Goal: Task Accomplishment & Management: Manage account settings

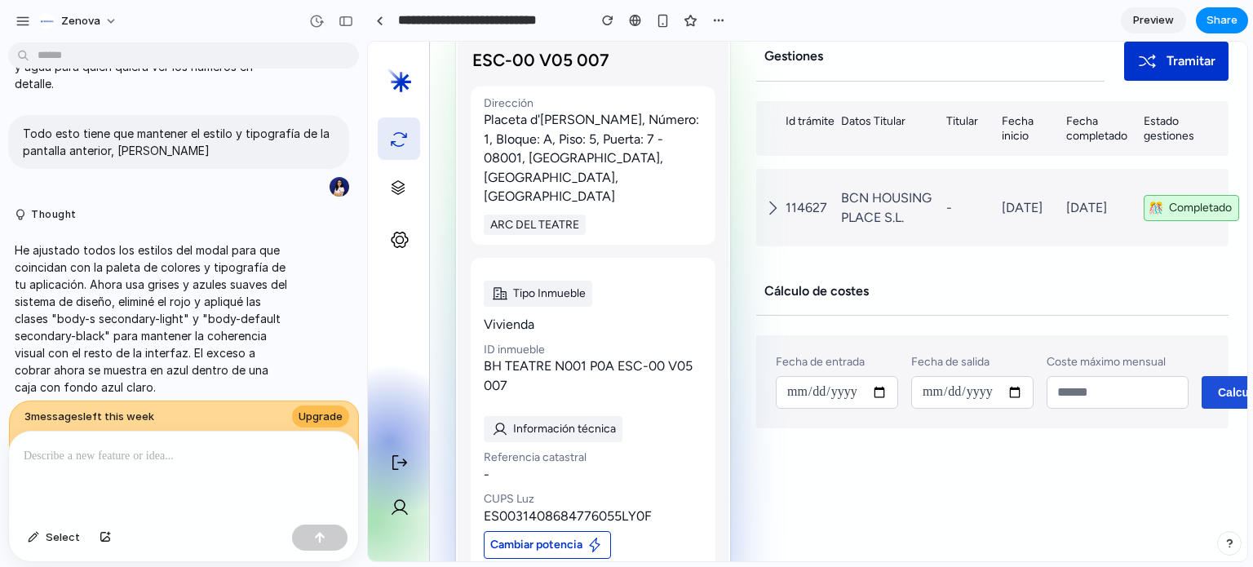
scroll to position [124, 83]
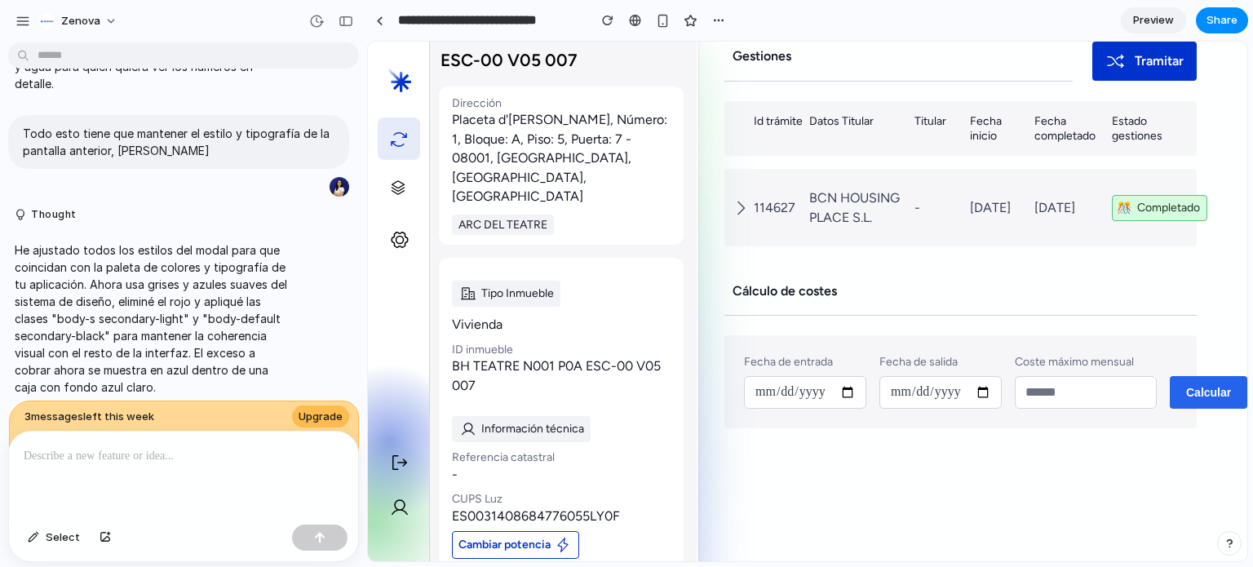
click at [1195, 382] on button "Calcular" at bounding box center [1209, 392] width 78 height 33
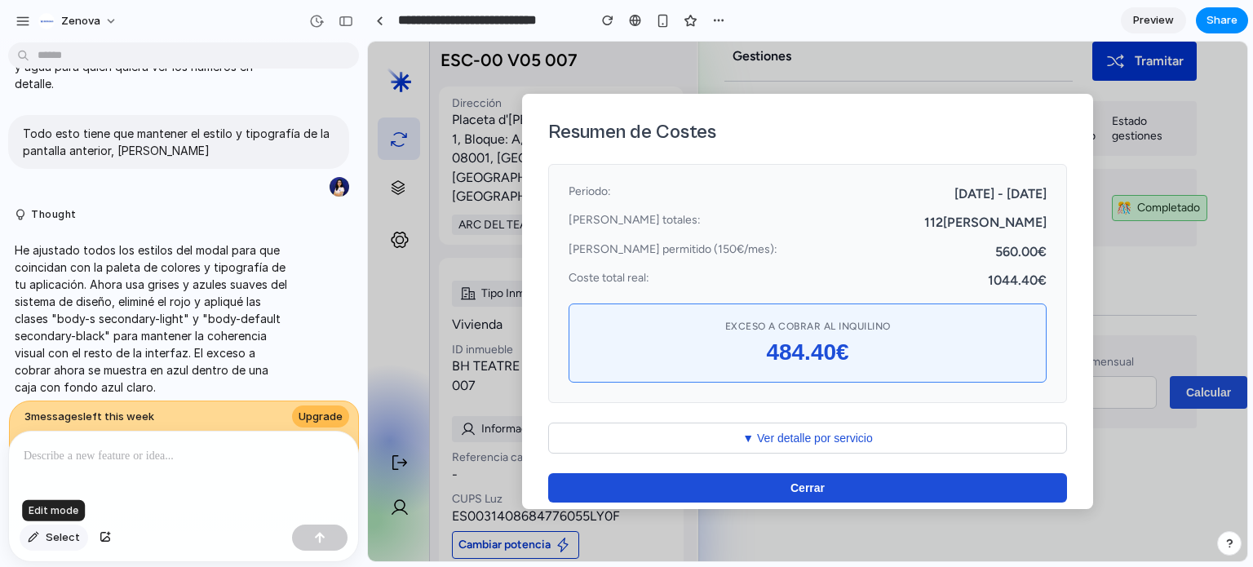
click at [60, 533] on span "Select" at bounding box center [63, 538] width 34 height 16
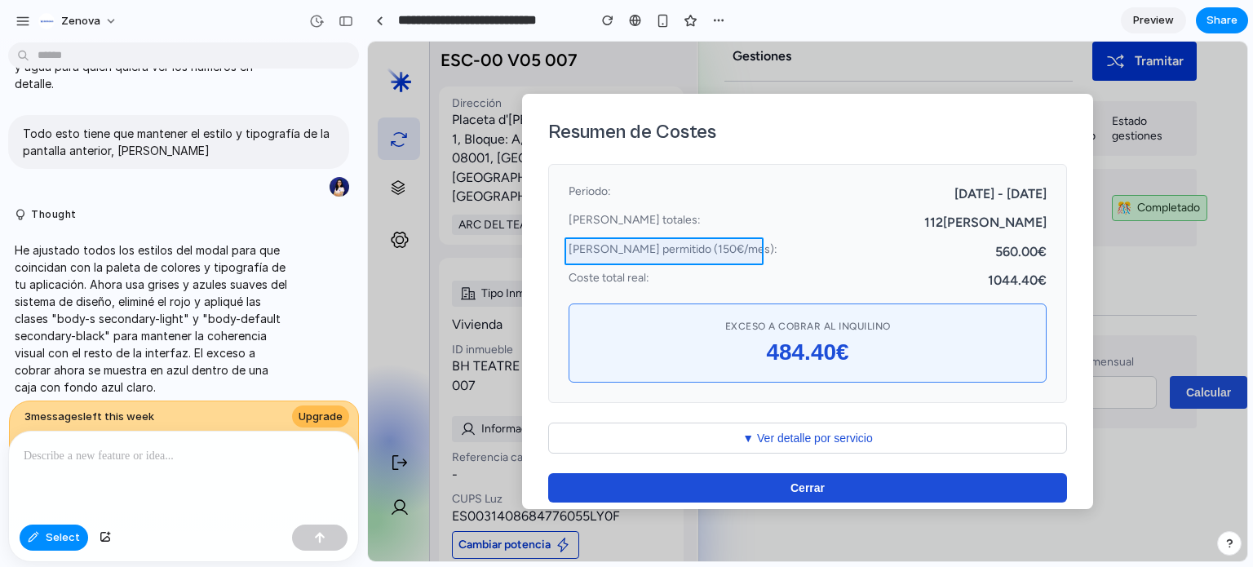
click at [719, 250] on div at bounding box center [808, 302] width 880 height 521
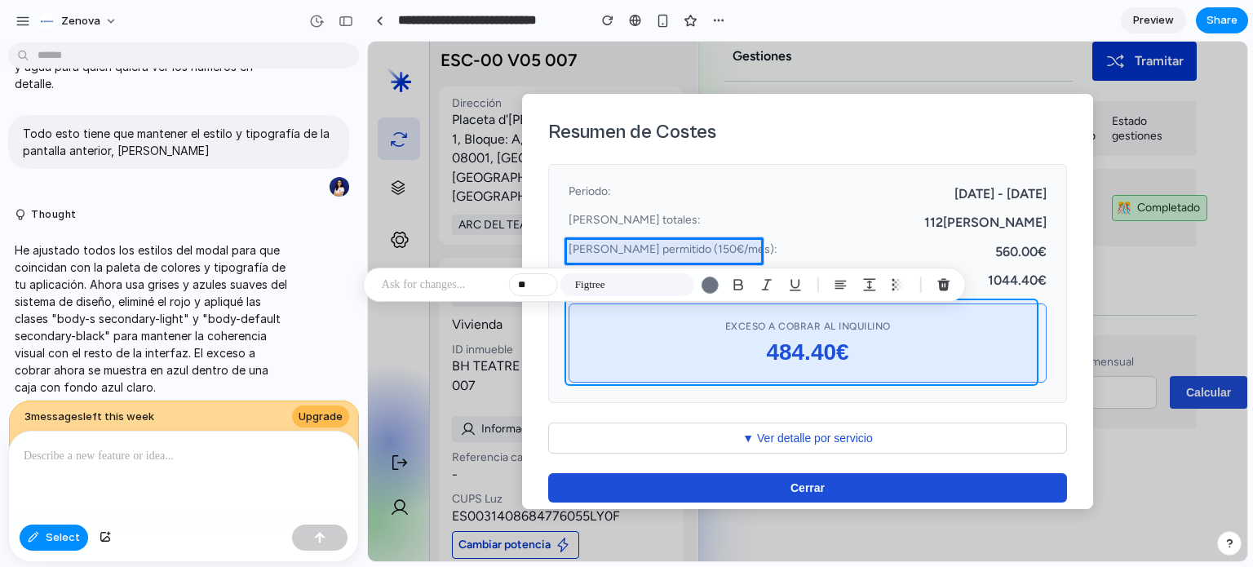
click at [1022, 313] on div at bounding box center [808, 302] width 880 height 521
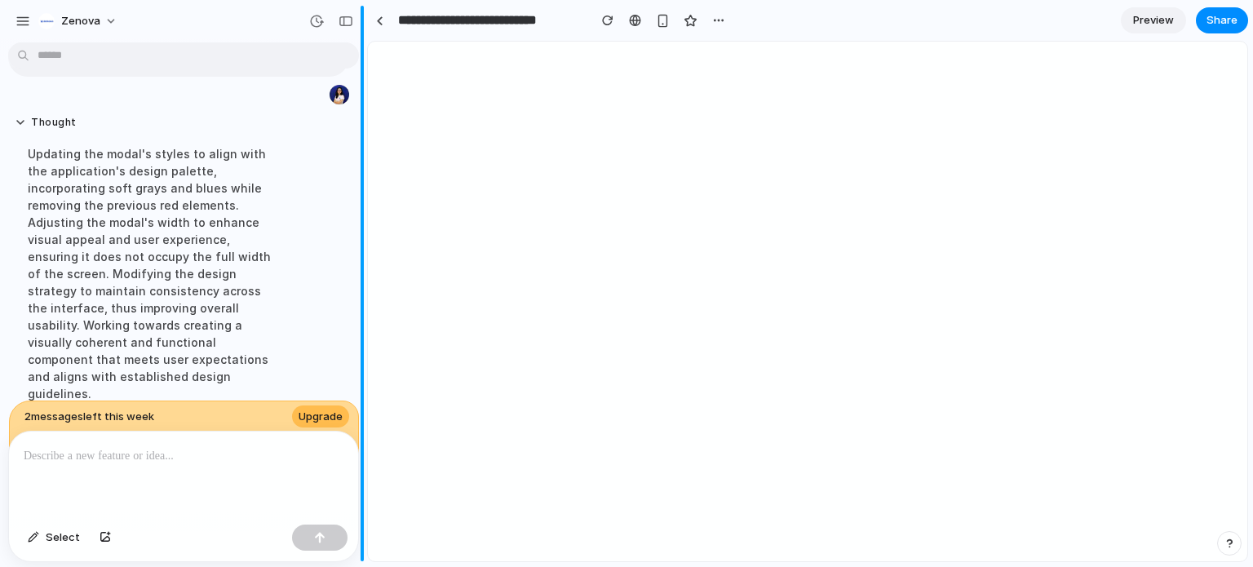
scroll to position [2564, 0]
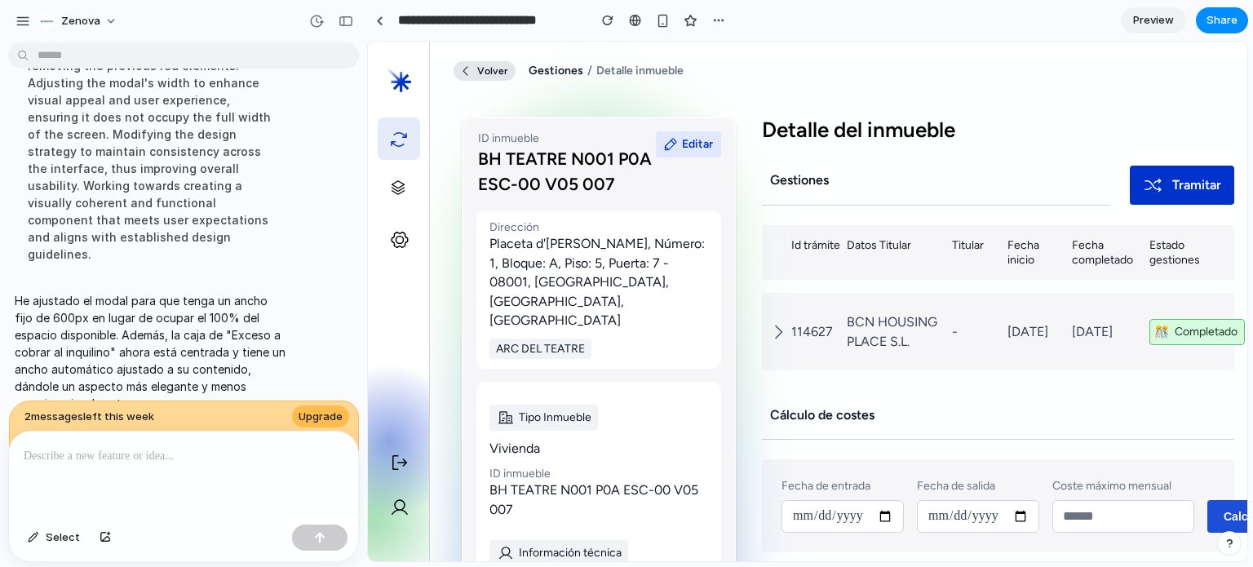
click at [1000, 182] on div "Gestiones" at bounding box center [936, 181] width 348 height 50
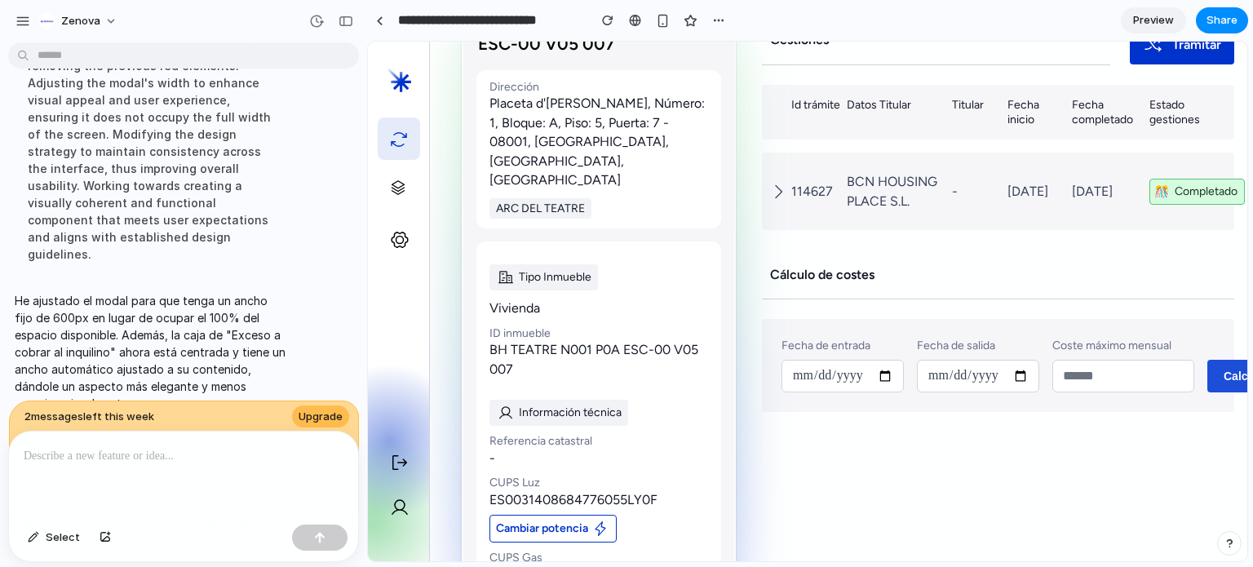
scroll to position [140, 83]
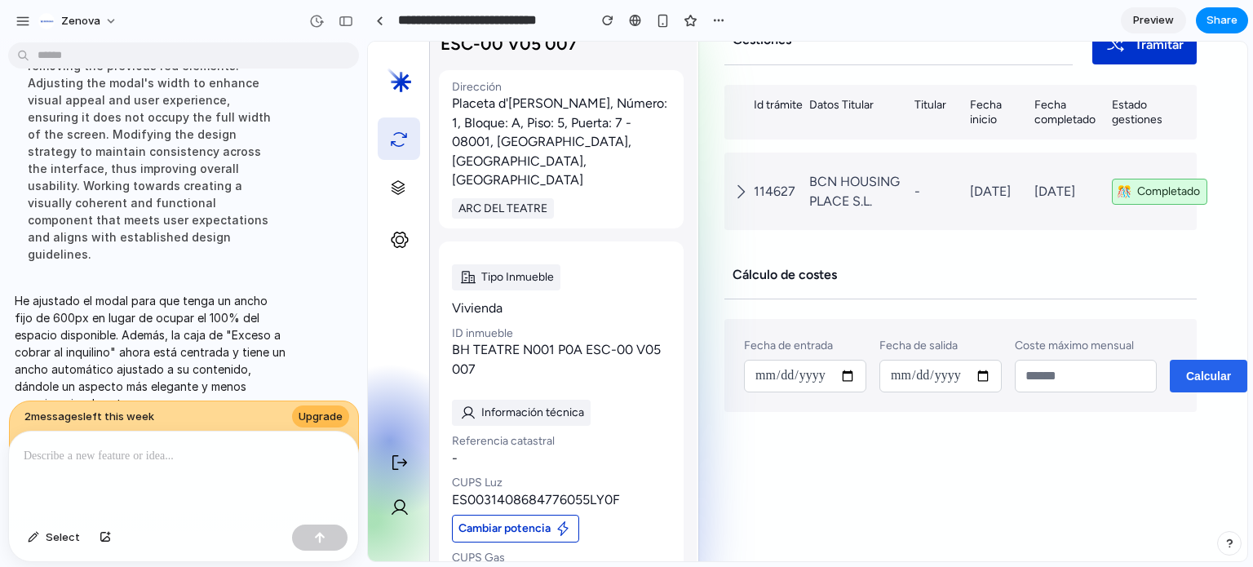
click at [1195, 386] on button "Calcular" at bounding box center [1209, 376] width 78 height 33
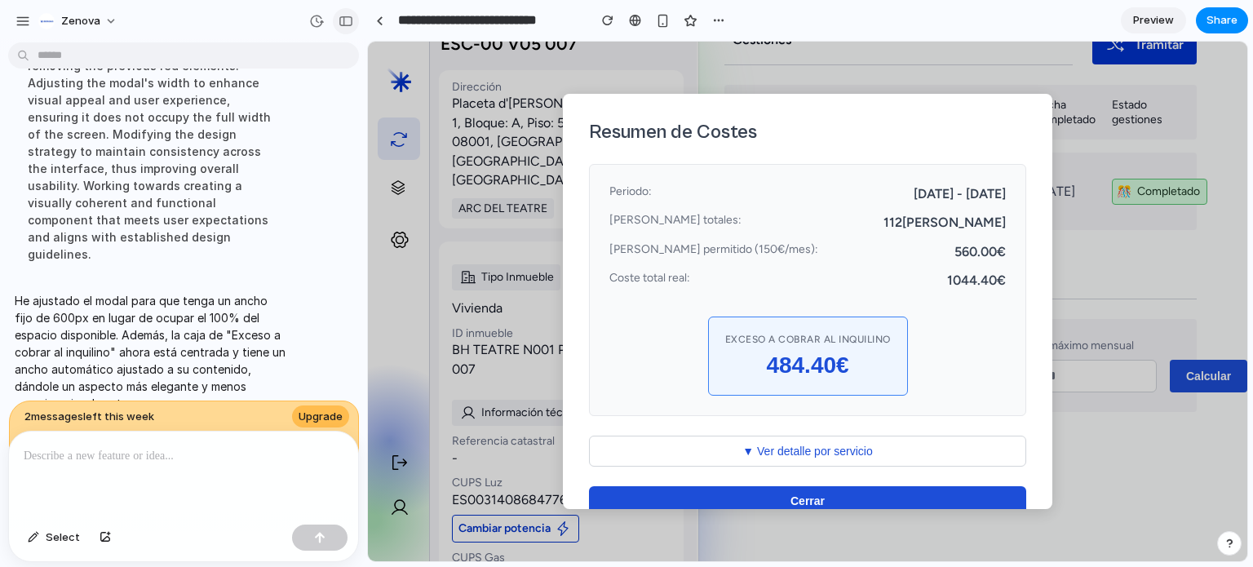
click at [343, 24] on div "button" at bounding box center [346, 21] width 15 height 11
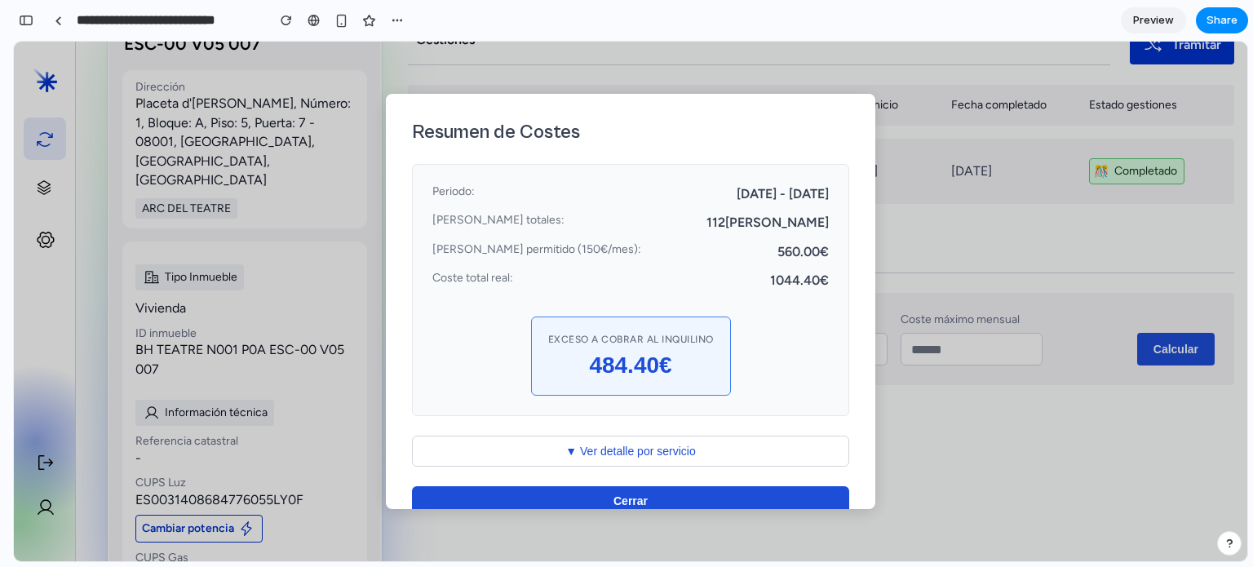
scroll to position [32, 0]
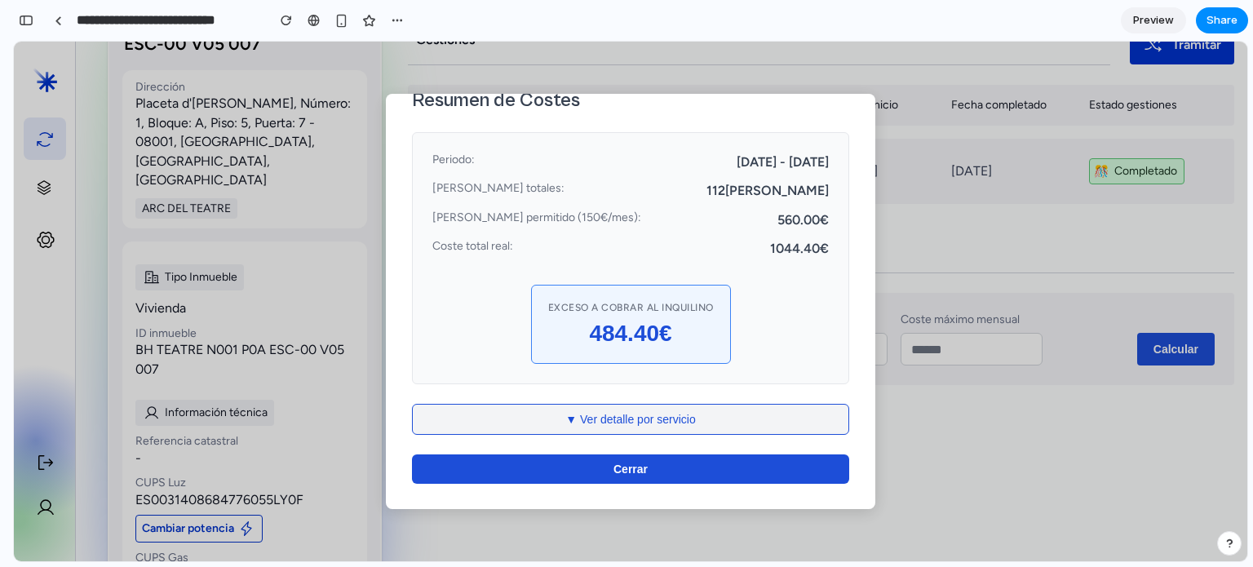
click at [598, 425] on button "▼ Ver detalle por servicio" at bounding box center [630, 419] width 437 height 31
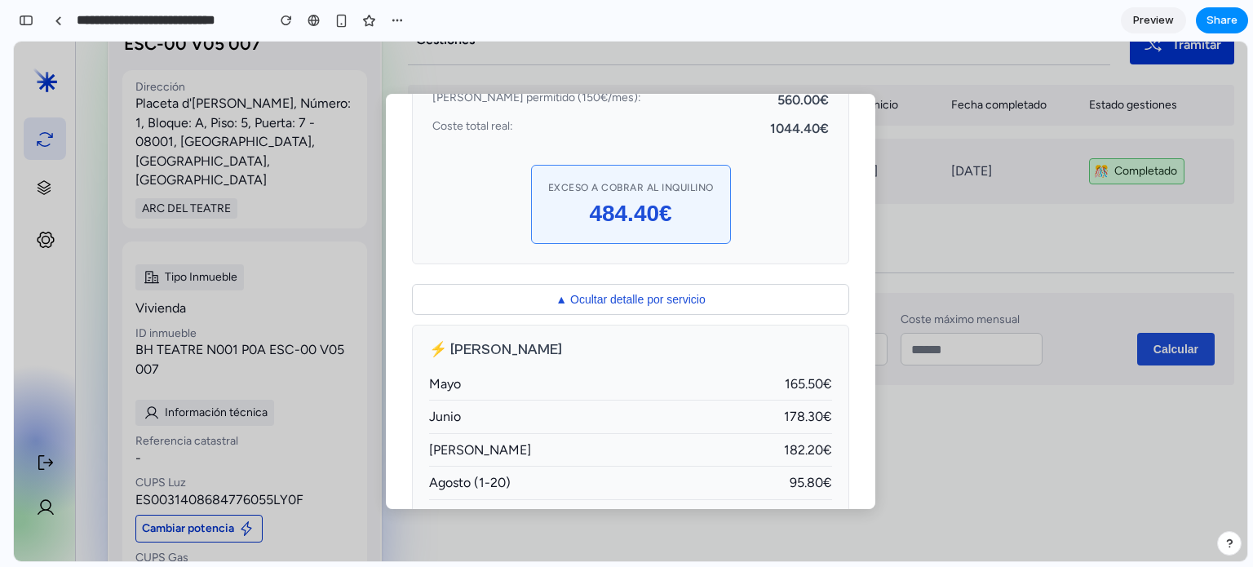
scroll to position [0, 0]
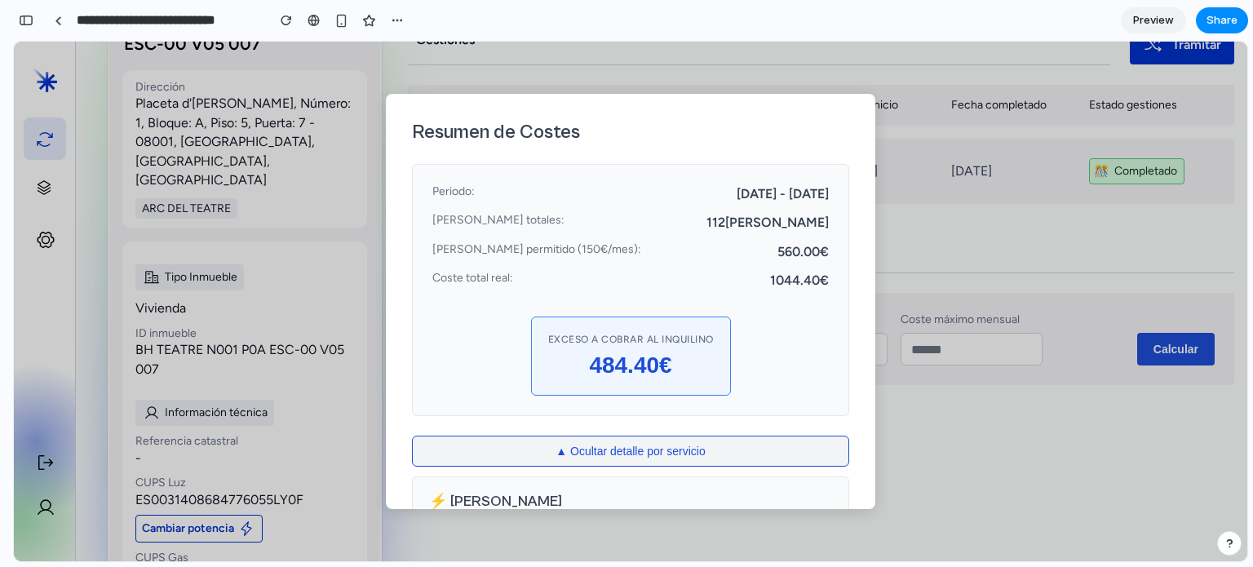
click at [587, 450] on button "▲ Ocultar detalle por servicio" at bounding box center [630, 451] width 437 height 31
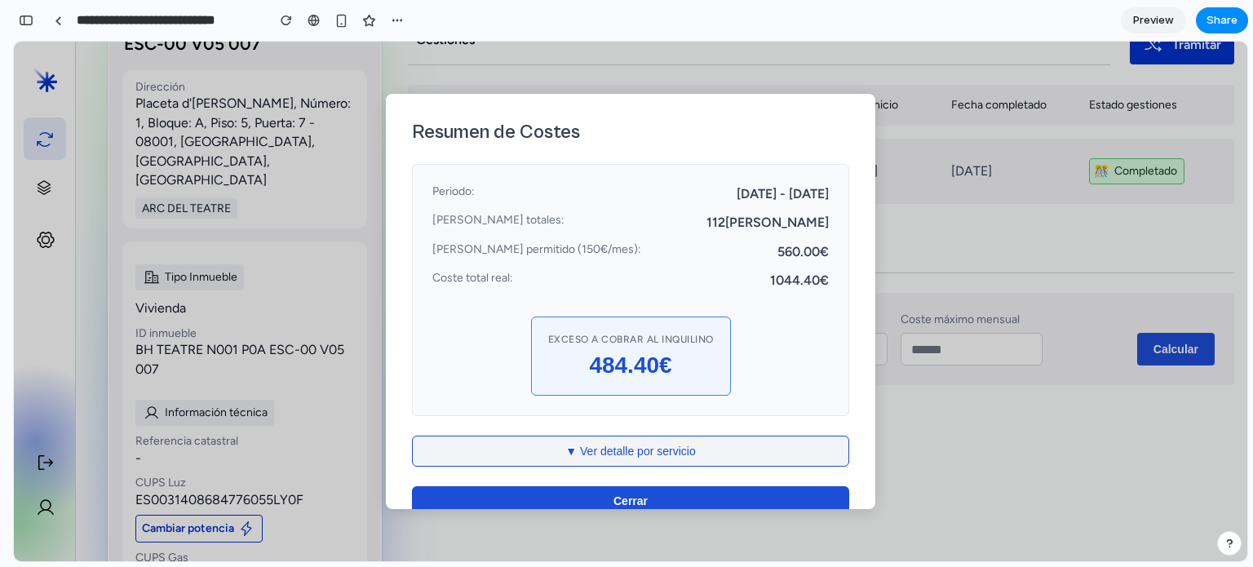
click at [585, 447] on button "▼ Ver detalle por servicio" at bounding box center [630, 451] width 437 height 31
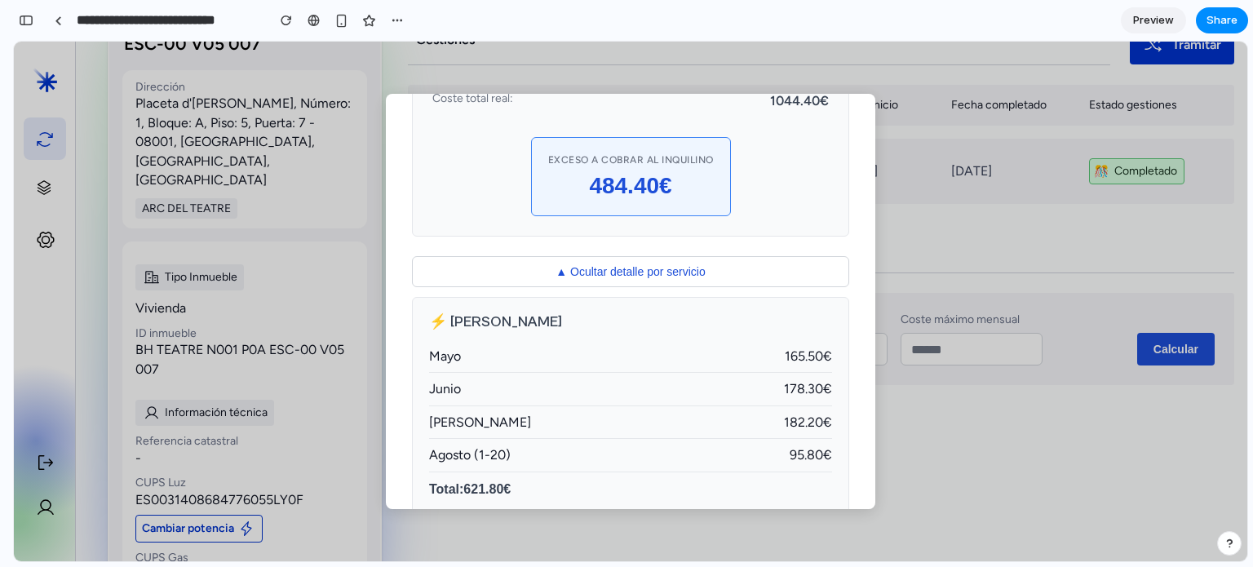
scroll to position [104, 0]
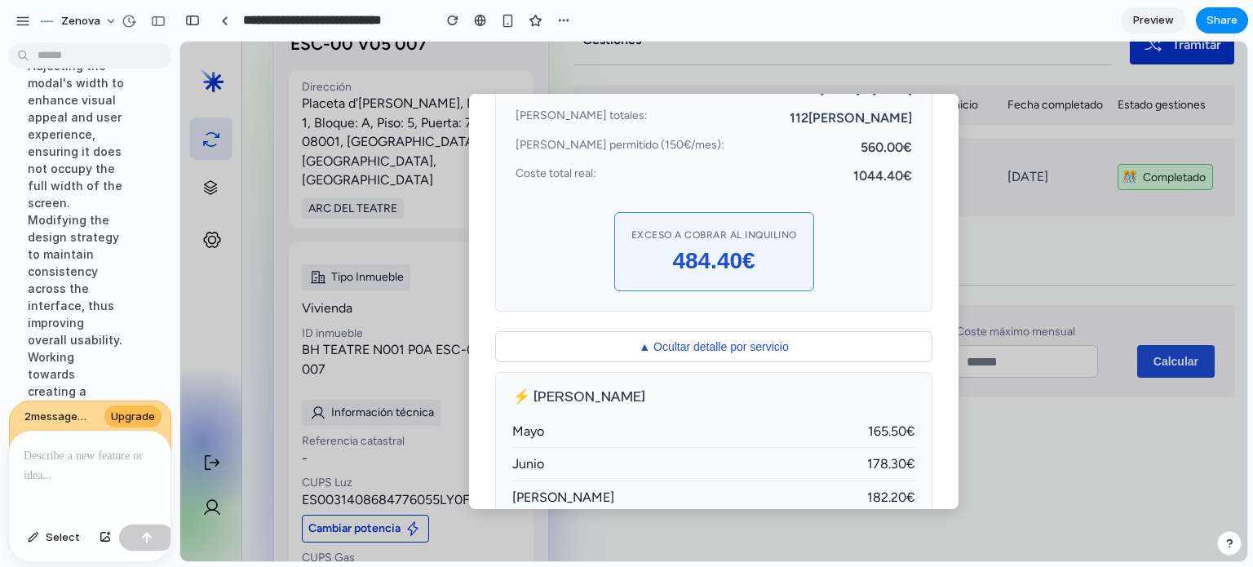
click at [78, 459] on div at bounding box center [90, 475] width 162 height 86
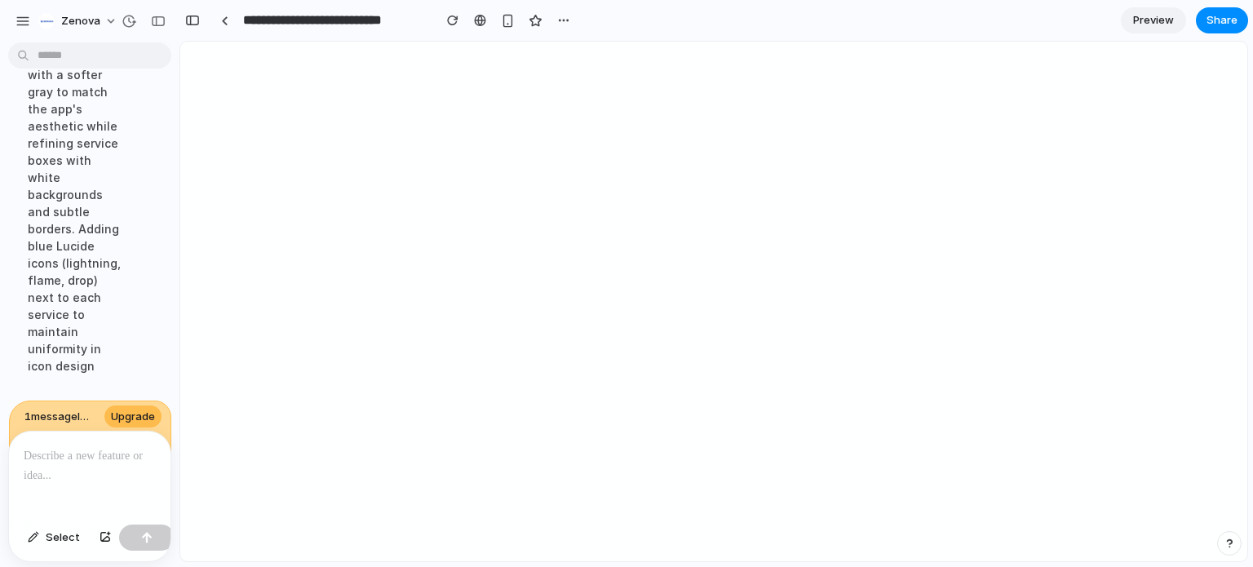
scroll to position [6311, 0]
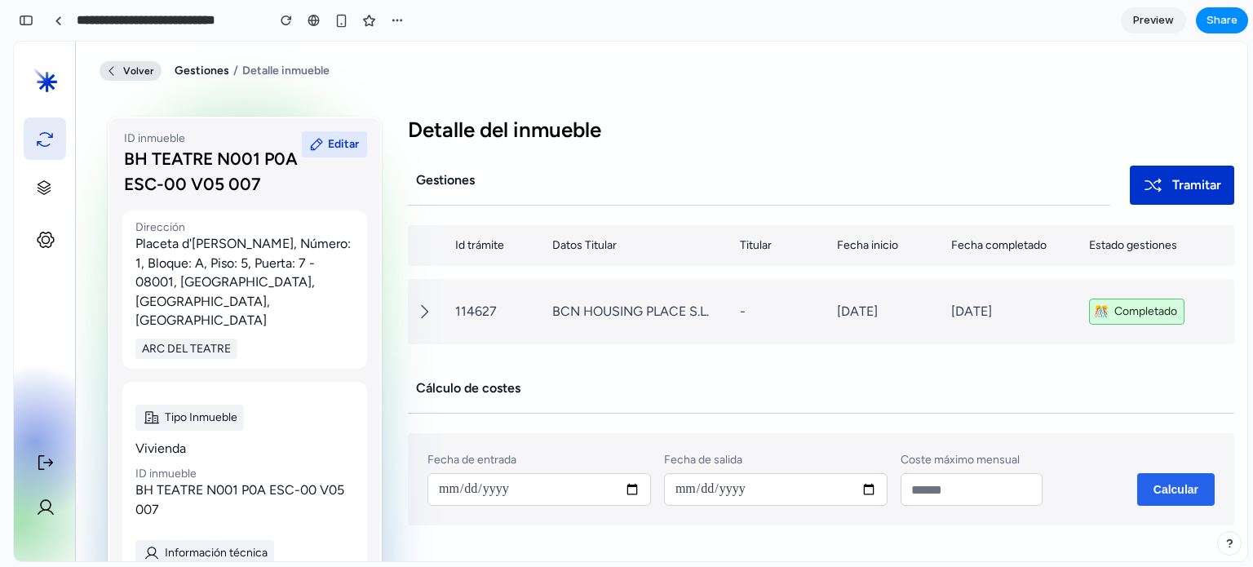
click at [1170, 494] on button "Calcular" at bounding box center [1176, 489] width 78 height 33
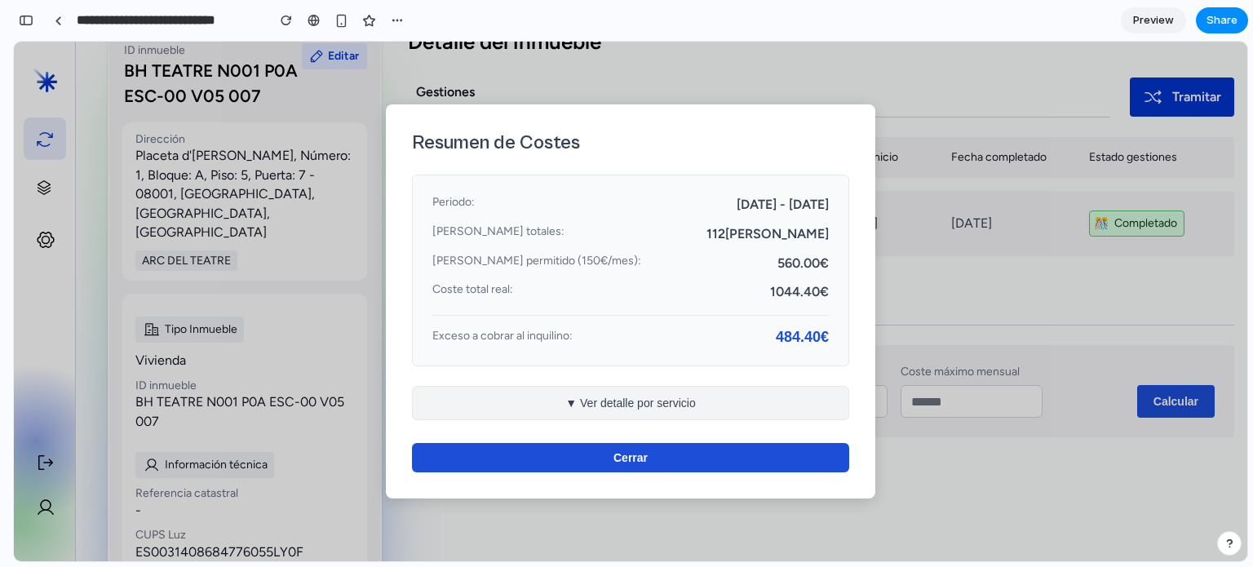
scroll to position [131, 0]
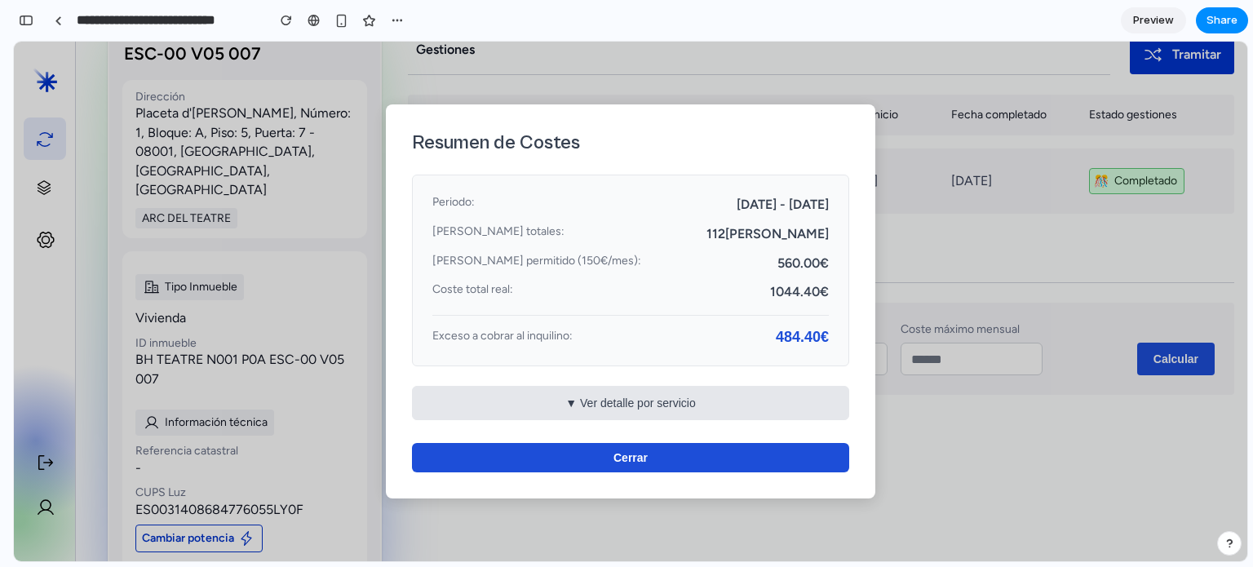
click at [613, 401] on button "▼ Ver detalle por servicio" at bounding box center [630, 403] width 437 height 34
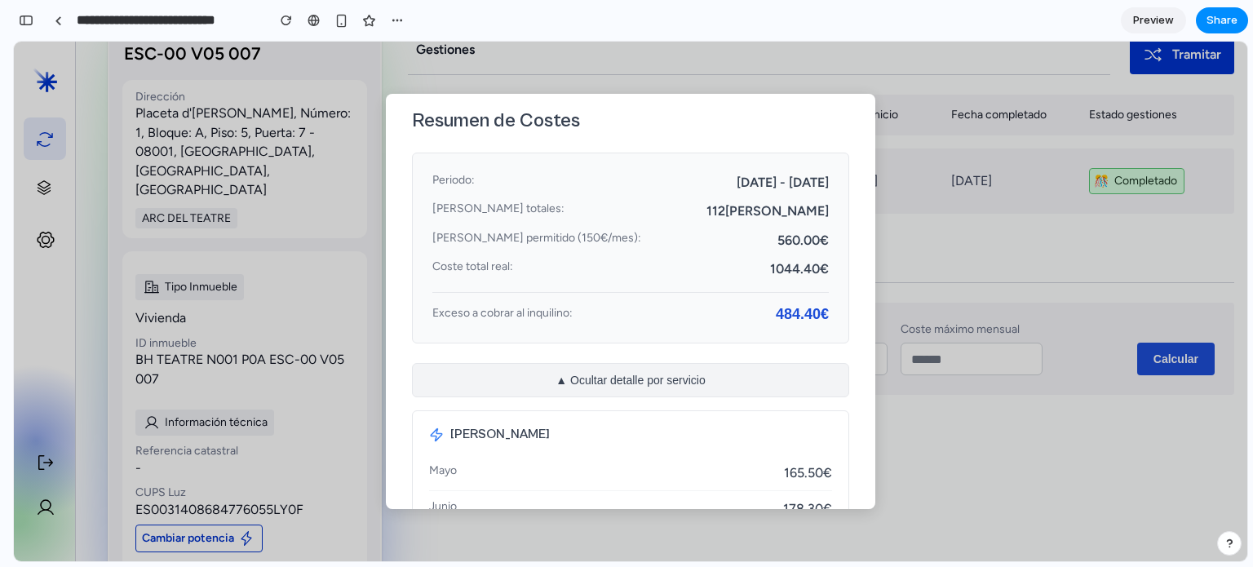
scroll to position [0, 0]
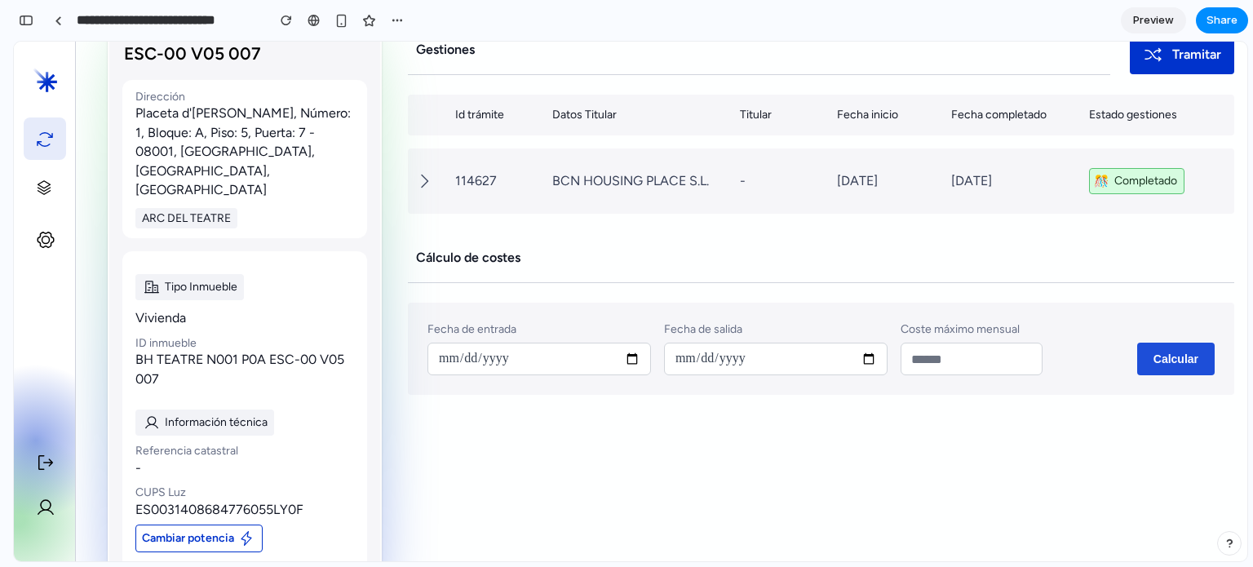
click at [410, 25] on section "**********" at bounding box center [630, 20] width 1235 height 41
click at [402, 24] on div "button" at bounding box center [397, 20] width 13 height 13
click at [972, 47] on div "Duplicate Delete" at bounding box center [626, 283] width 1253 height 567
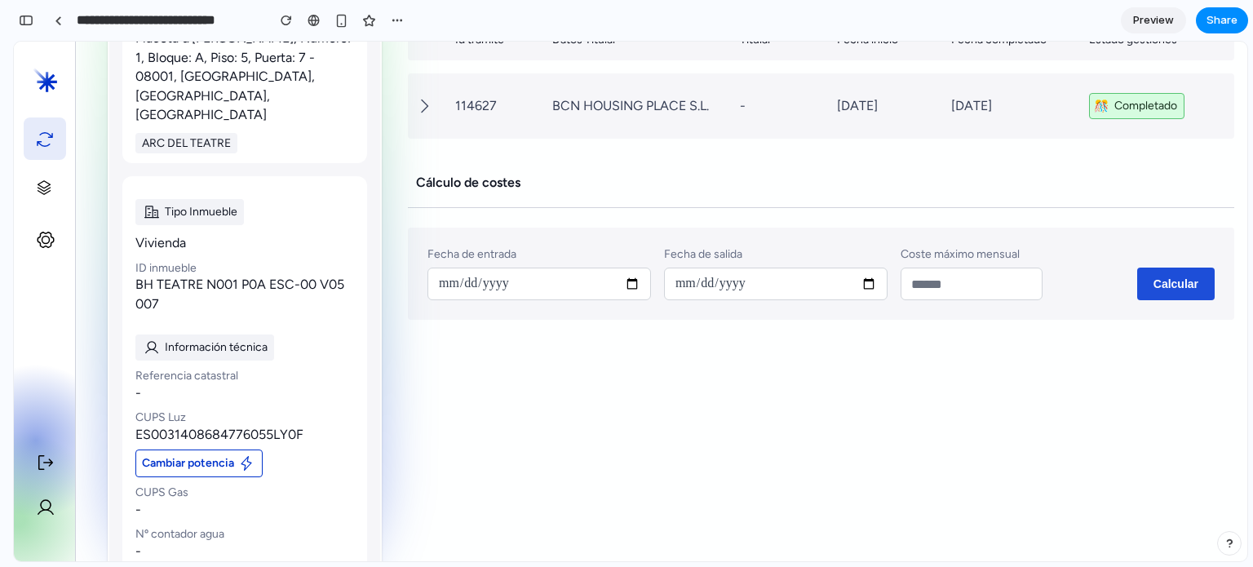
scroll to position [220, 0]
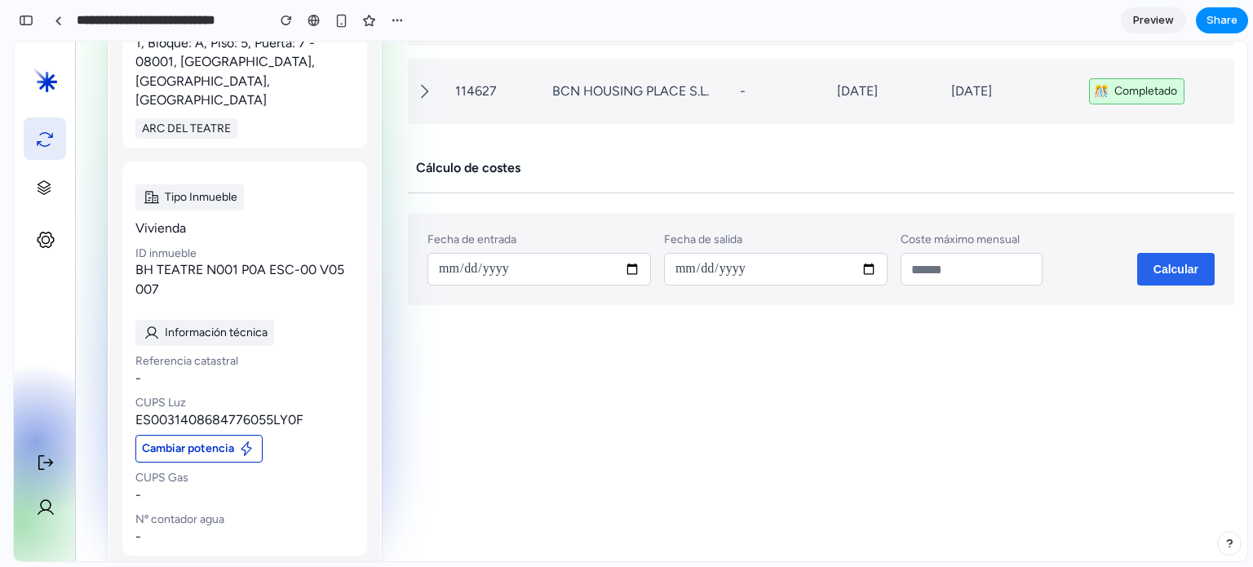
click at [1155, 268] on button "Calcular" at bounding box center [1176, 269] width 78 height 33
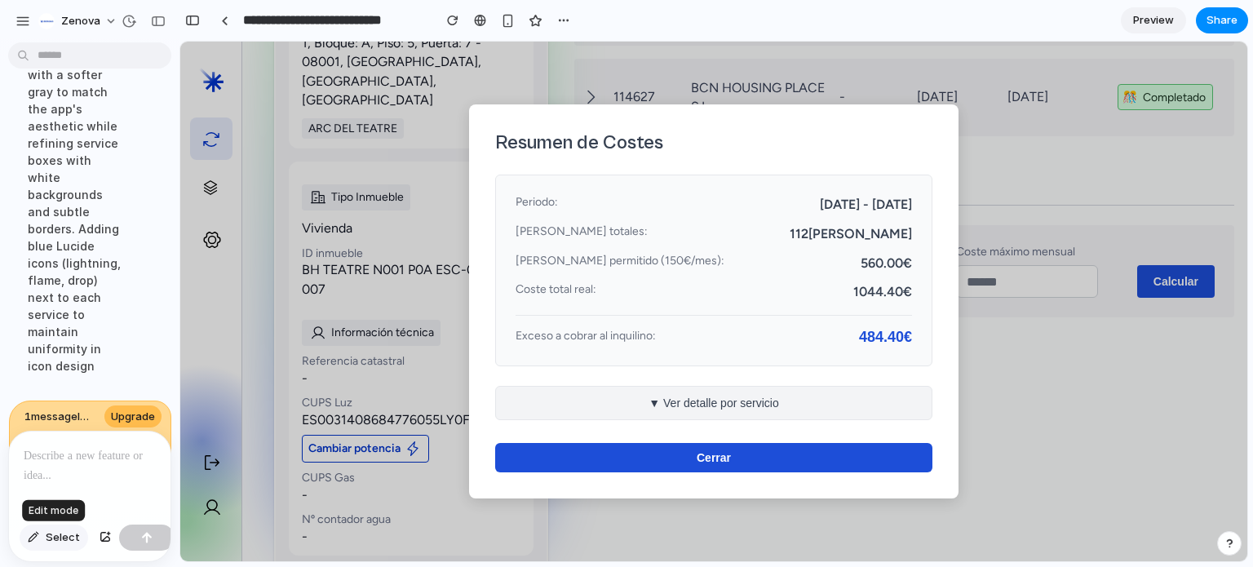
click at [40, 542] on button "Select" at bounding box center [54, 538] width 69 height 26
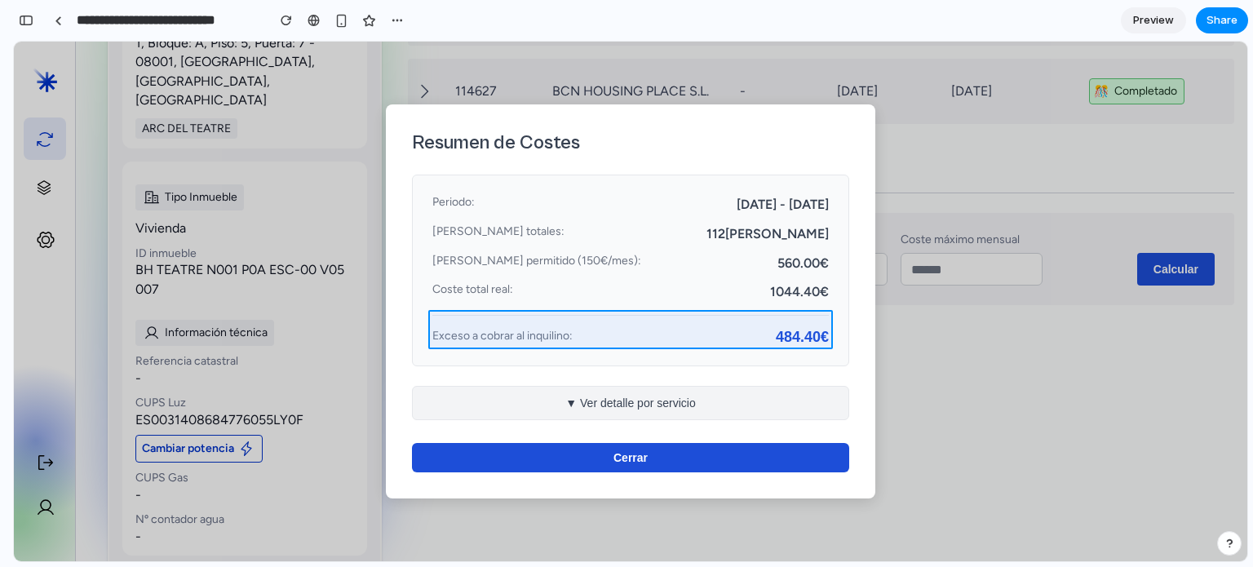
click at [793, 335] on div at bounding box center [713, 302] width 1067 height 521
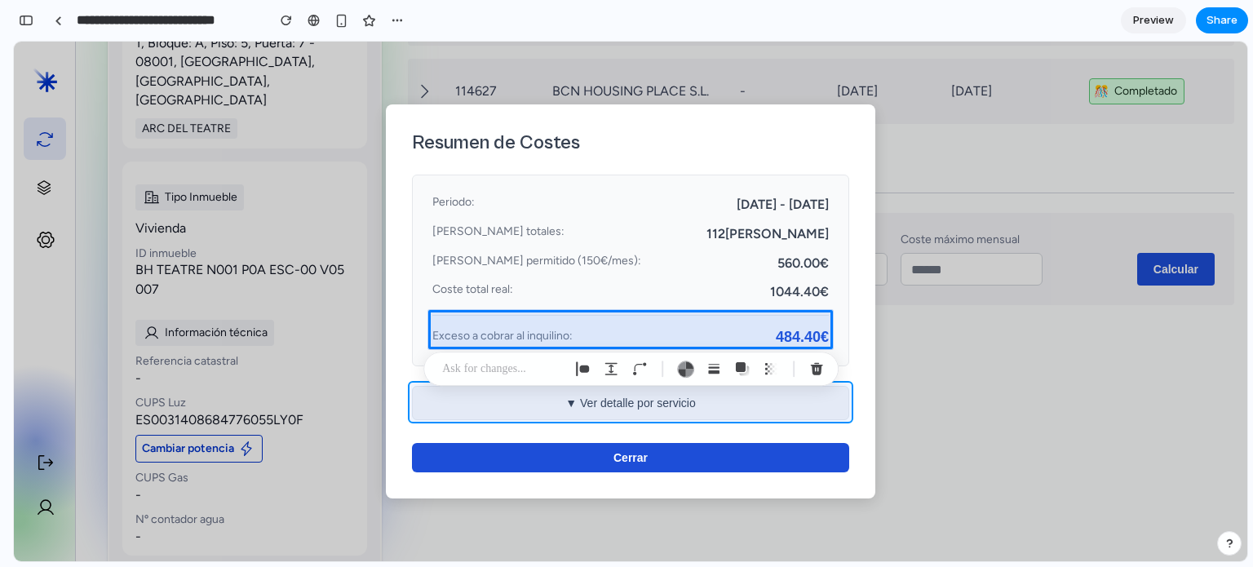
click at [727, 399] on div at bounding box center [713, 302] width 1067 height 521
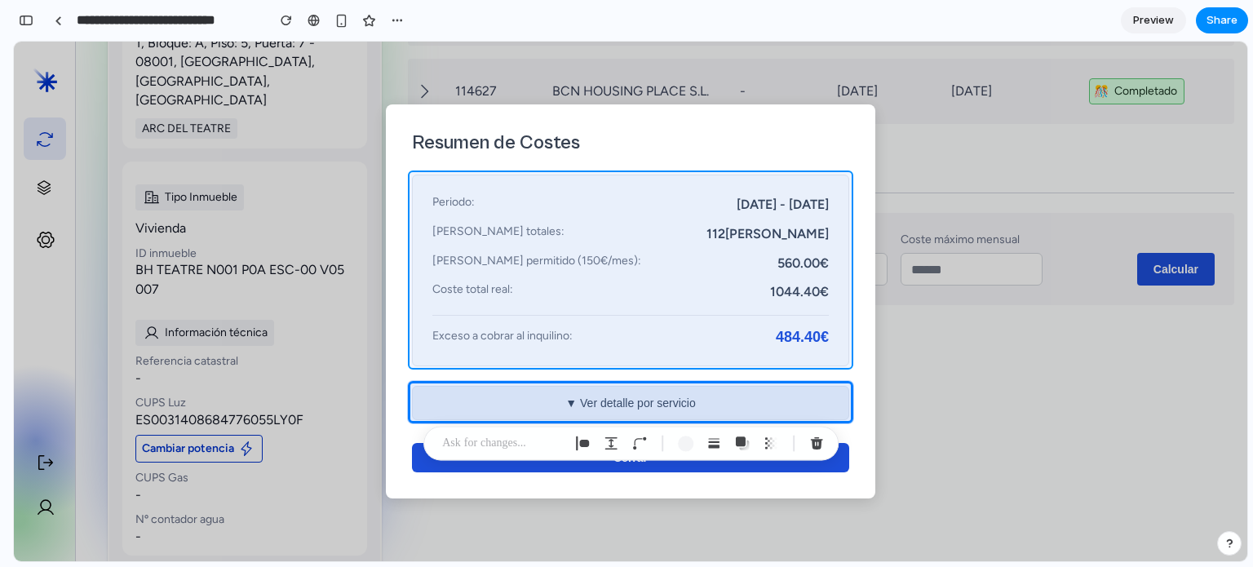
click at [1004, 363] on div at bounding box center [713, 302] width 1067 height 521
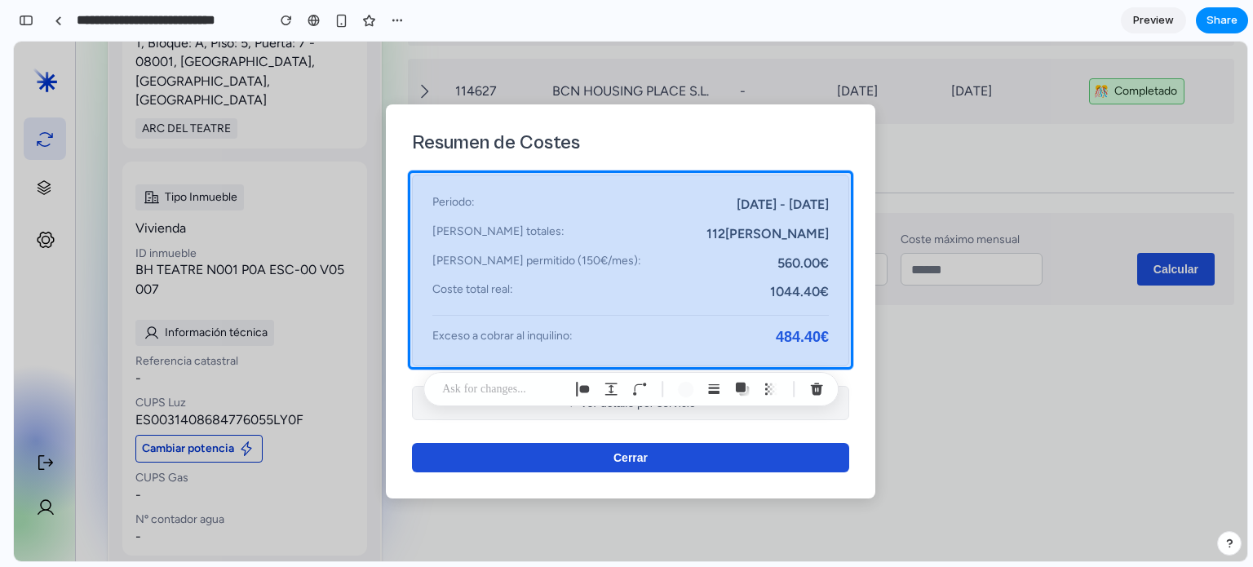
drag, startPoint x: 1004, startPoint y: 363, endPoint x: 1078, endPoint y: 428, distance: 97.7
click at [1078, 428] on div at bounding box center [713, 302] width 1067 height 521
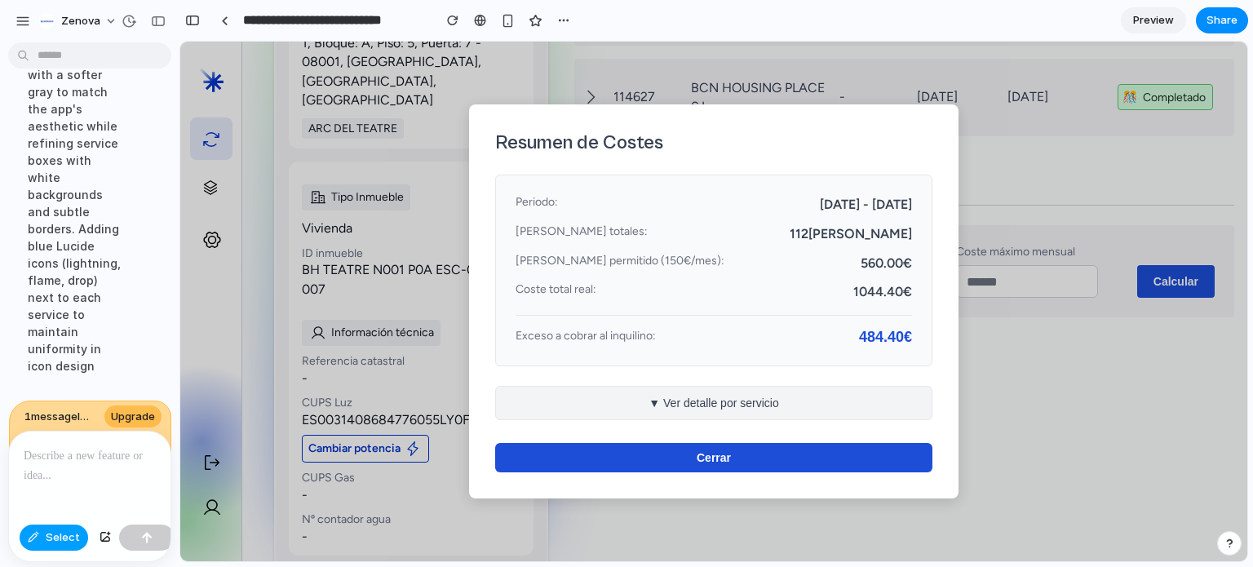
click at [61, 537] on span "Select" at bounding box center [63, 538] width 34 height 16
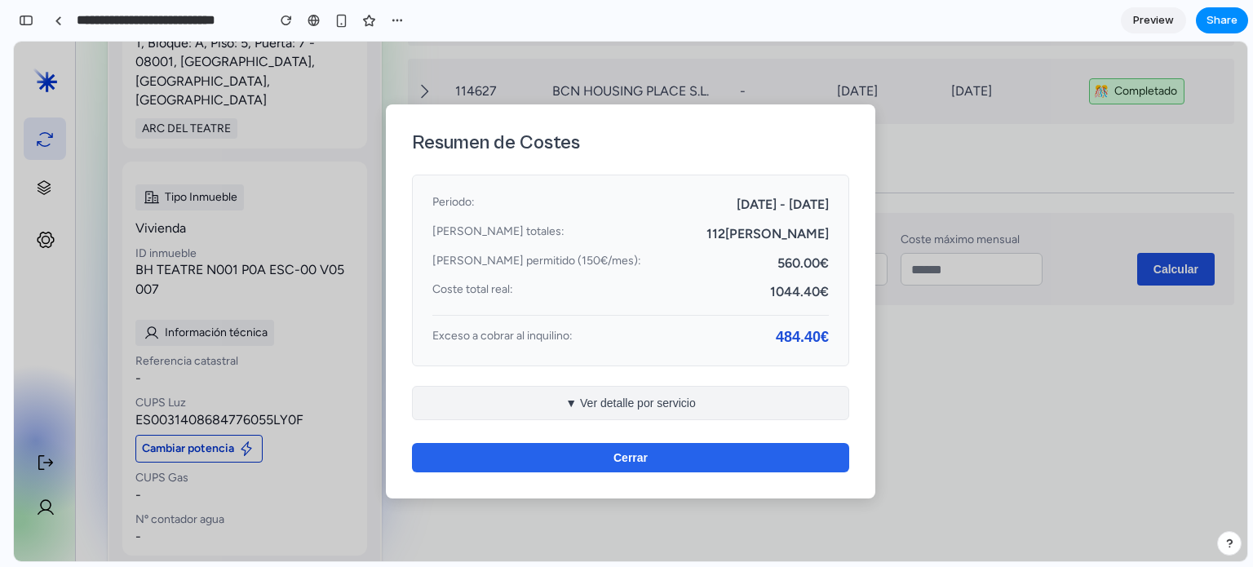
click at [530, 453] on button "Cerrar" at bounding box center [630, 457] width 437 height 29
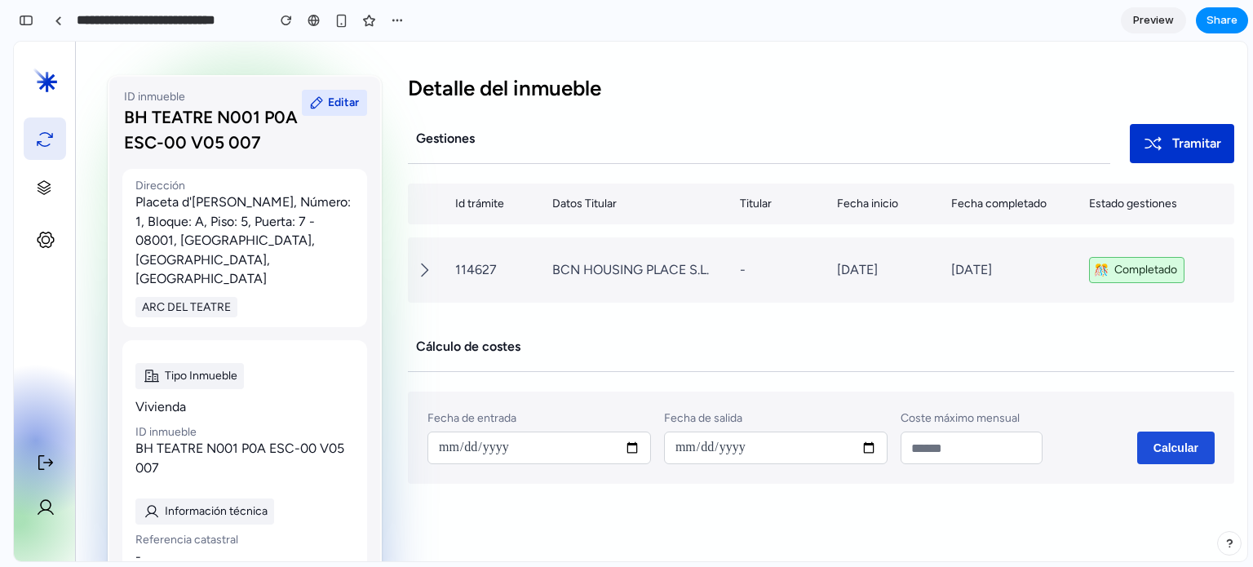
scroll to position [41, 0]
click at [327, 96] on button "Editar" at bounding box center [334, 104] width 65 height 26
click at [329, 100] on span "Editar" at bounding box center [343, 104] width 31 height 20
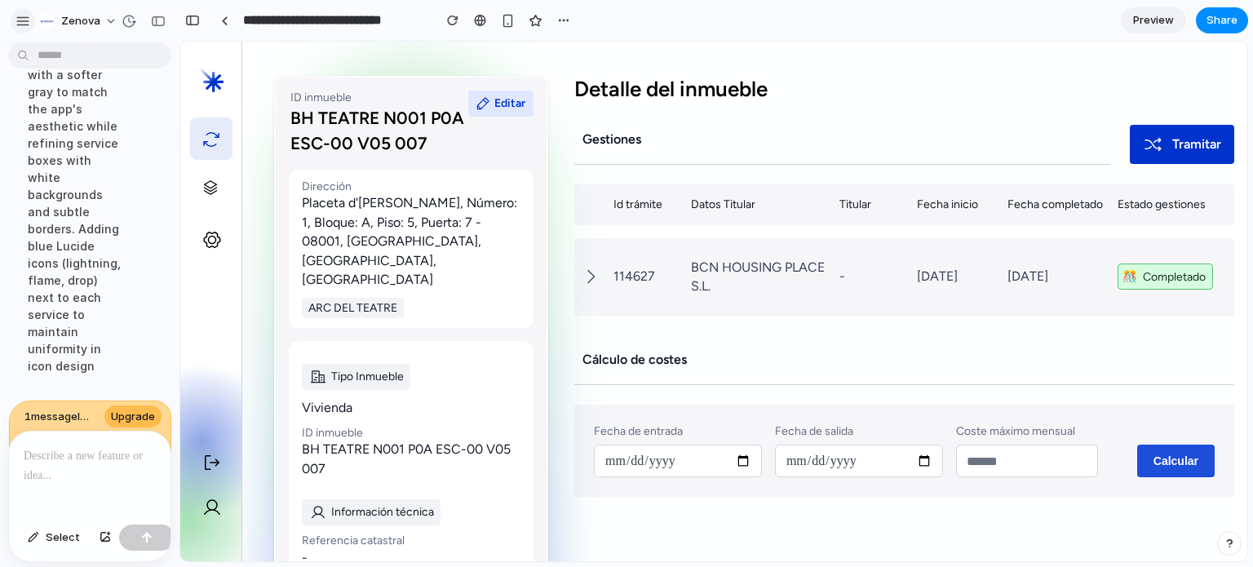
click at [16, 21] on div "button" at bounding box center [23, 21] width 15 height 15
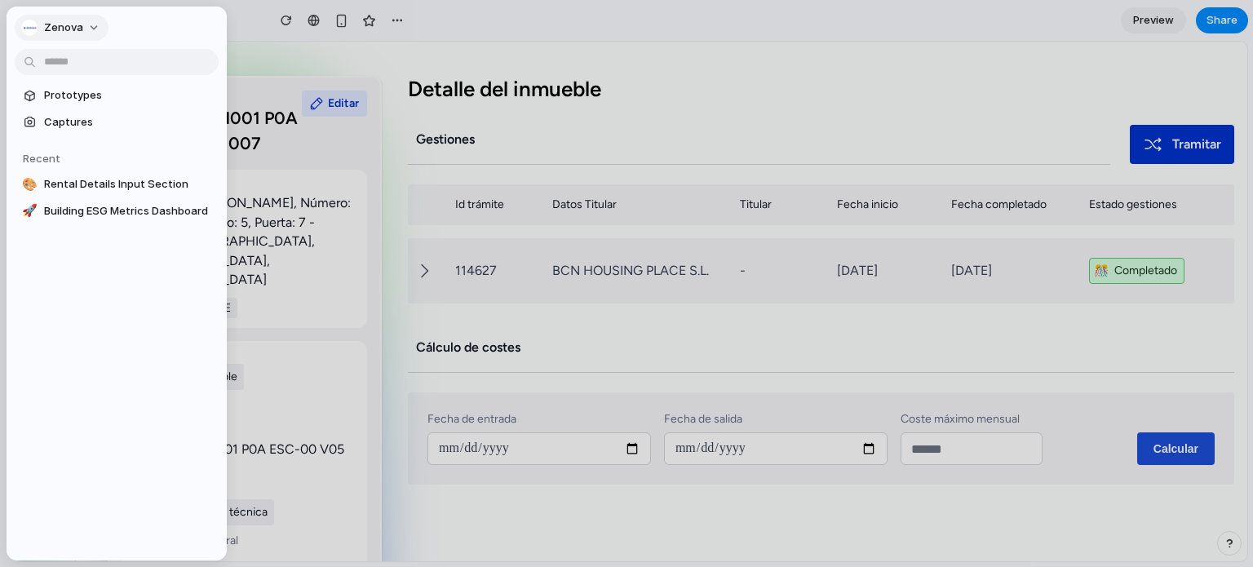
click at [78, 25] on span "Zenova" at bounding box center [63, 28] width 39 height 16
click at [69, 63] on span "Settings" at bounding box center [66, 64] width 45 height 16
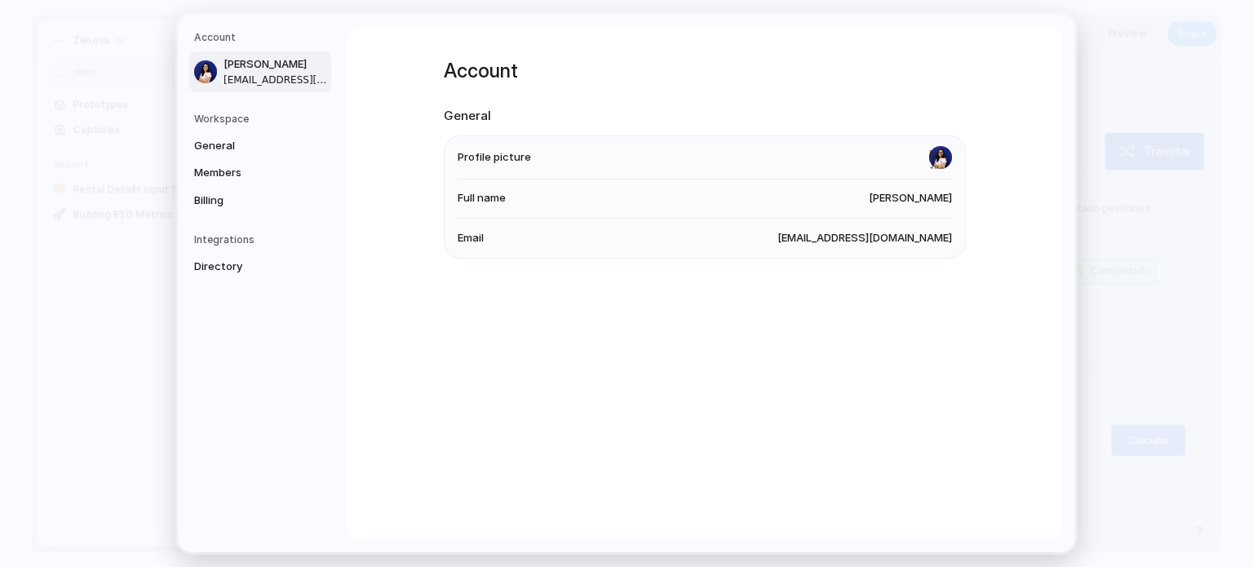
scroll to position [6280, 0]
click at [225, 146] on span "General" at bounding box center [246, 146] width 104 height 16
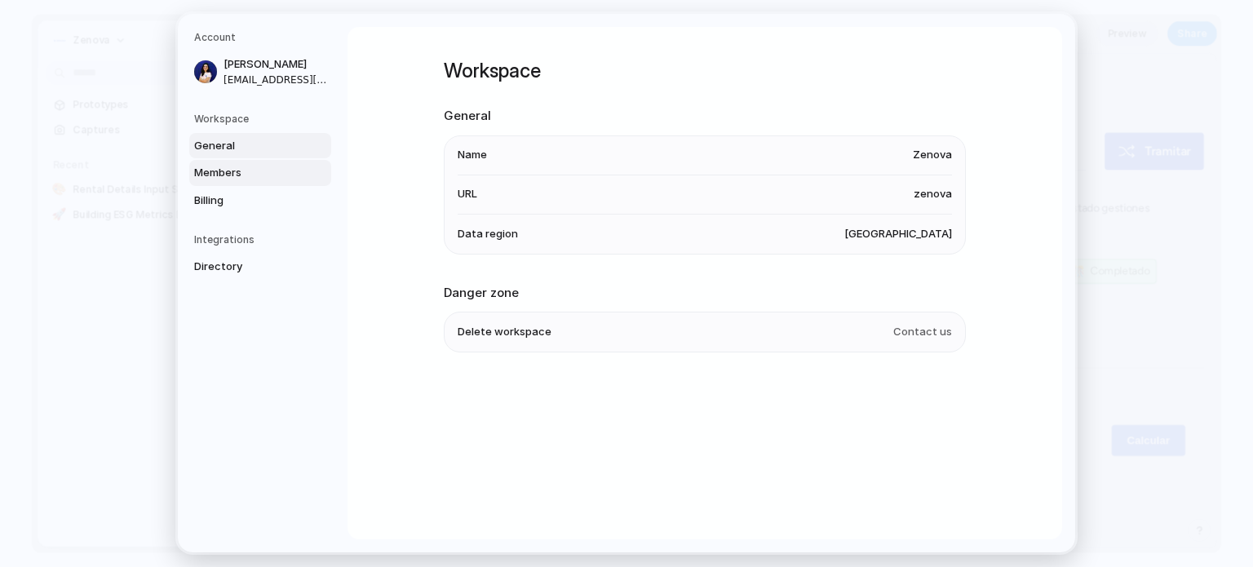
click at [238, 179] on span "Members" at bounding box center [246, 173] width 104 height 16
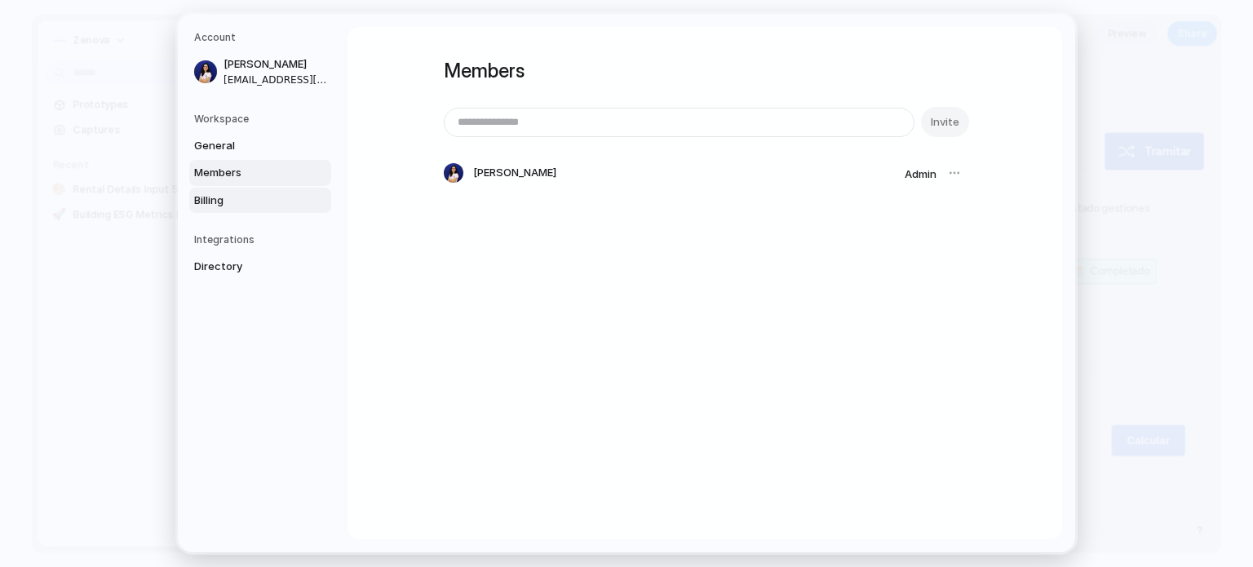
click at [228, 207] on span "Billing" at bounding box center [246, 201] width 104 height 16
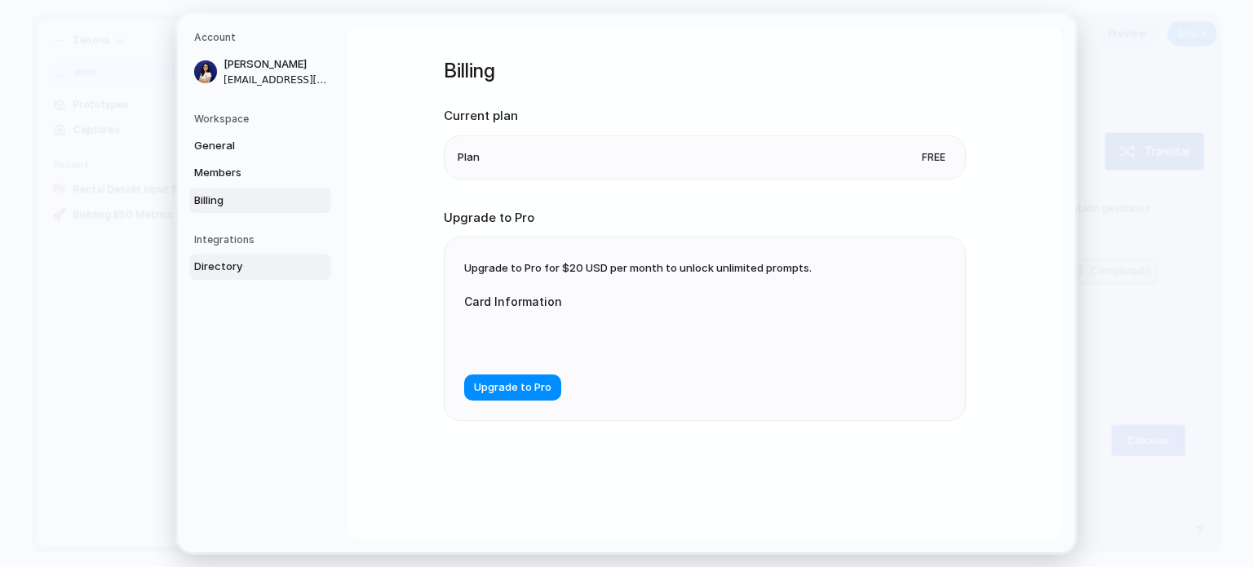
click at [228, 270] on span "Directory" at bounding box center [246, 267] width 104 height 16
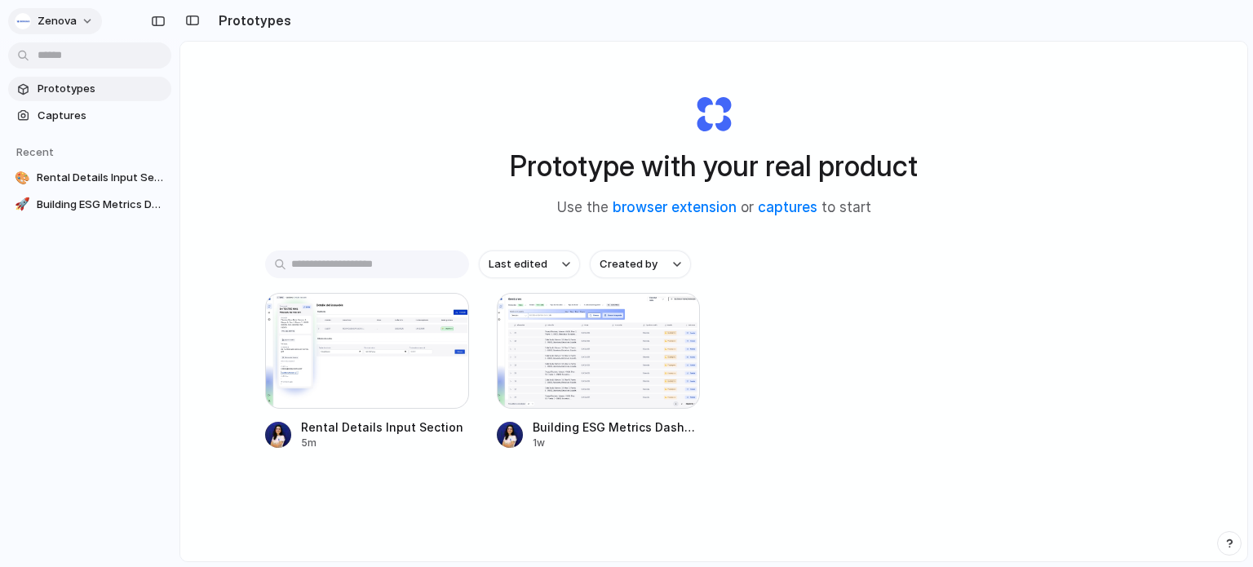
click at [74, 28] on span "Zenova" at bounding box center [57, 21] width 39 height 16
click at [69, 60] on span "Settings" at bounding box center [60, 58] width 45 height 16
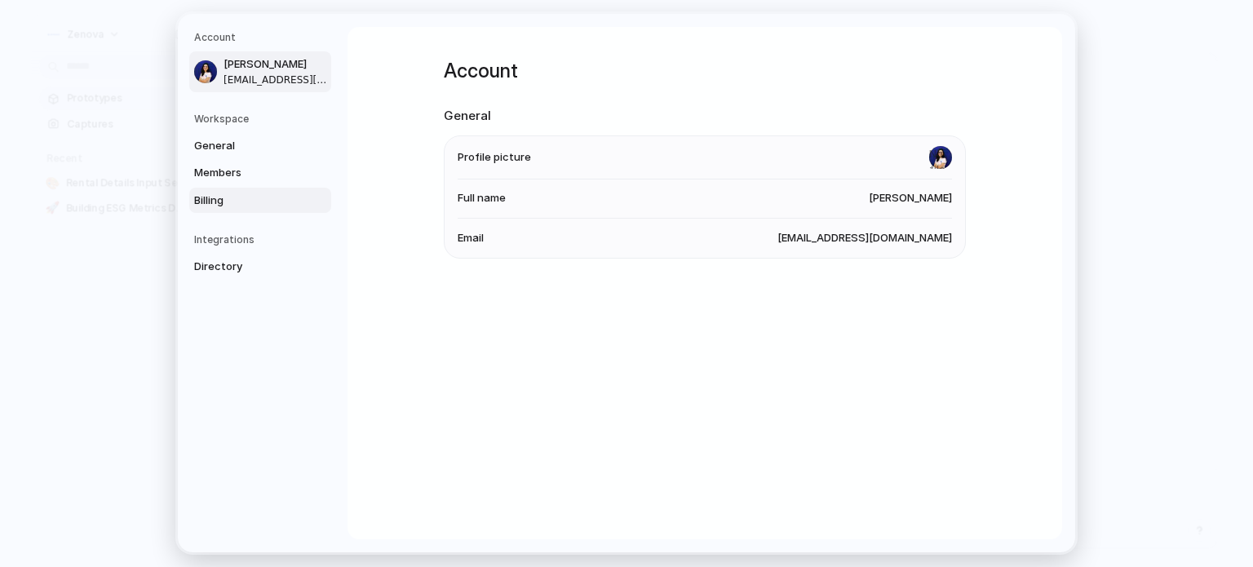
click at [226, 189] on link "Billing" at bounding box center [260, 201] width 142 height 26
